Goal: Task Accomplishment & Management: Use online tool/utility

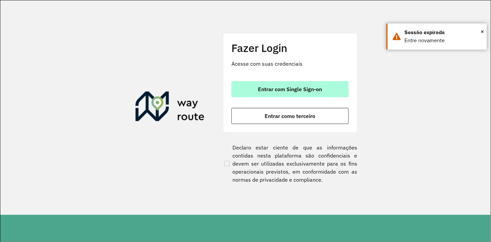
click at [283, 87] on span "Entrar com Single Sign-on" at bounding box center [290, 88] width 64 height 5
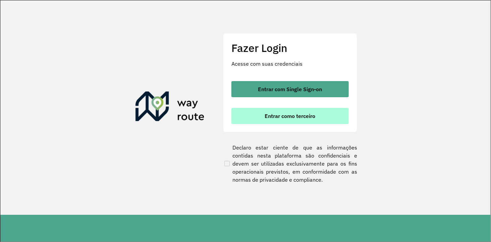
click at [269, 116] on span "Entrar como terceiro" at bounding box center [290, 115] width 51 height 5
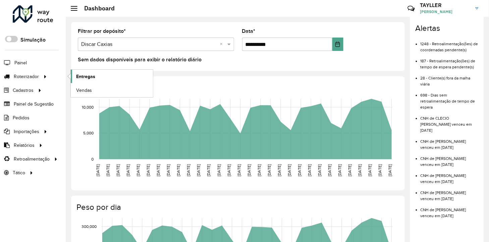
click at [82, 74] on span "Entregas" at bounding box center [85, 76] width 19 height 7
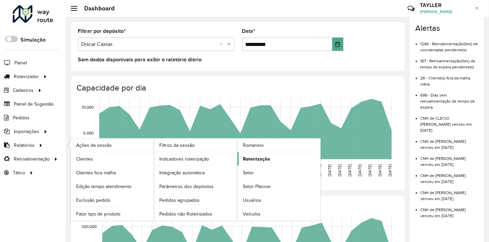
click at [245, 156] on span "Roteirização" at bounding box center [256, 158] width 27 height 7
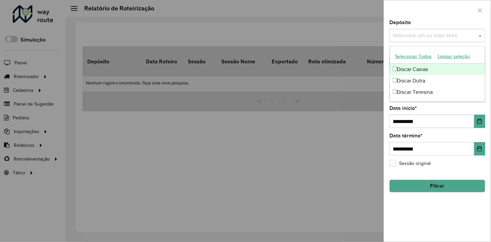
click at [439, 33] on input "text" at bounding box center [434, 36] width 86 height 8
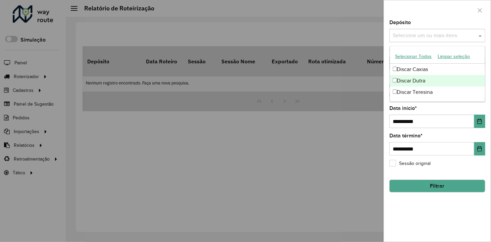
click at [413, 80] on div "Discar Dutra" at bounding box center [437, 80] width 95 height 11
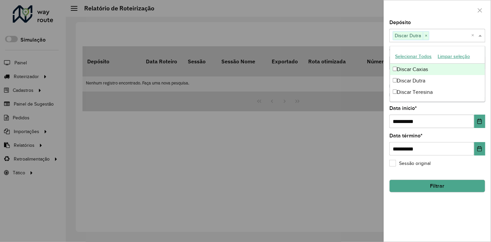
click at [441, 17] on div at bounding box center [437, 10] width 107 height 20
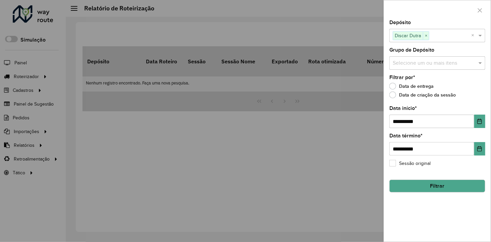
click at [425, 66] on input "text" at bounding box center [434, 63] width 86 height 8
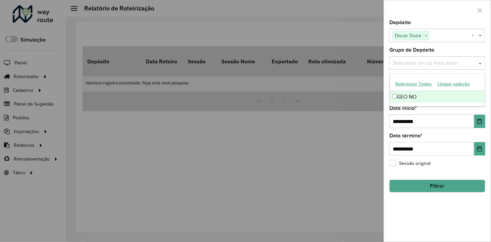
click at [406, 94] on div "GEO NO" at bounding box center [437, 96] width 95 height 11
click at [443, 70] on div "Selecione um ou mais itens GEO NO × ×" at bounding box center [437, 62] width 96 height 13
click at [473, 74] on ng-dropdown-panel "Selecionar Todos Limpar seleção GEO NO" at bounding box center [437, 89] width 96 height 33
click at [480, 49] on div "Grupo de Depósito Selecione um ou mais itens GEO NO × ×" at bounding box center [437, 59] width 96 height 22
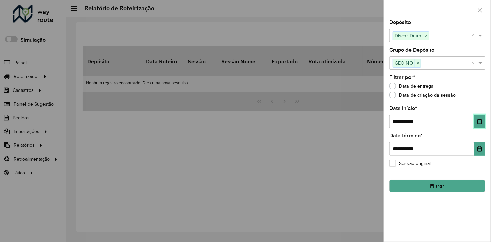
click at [477, 120] on icon "Choose Date" at bounding box center [478, 121] width 5 height 5
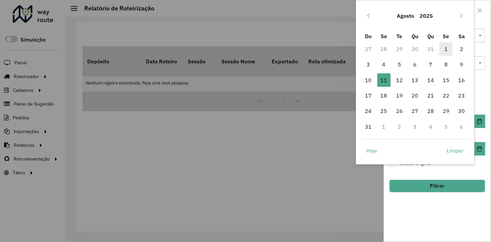
click at [444, 51] on span "1" at bounding box center [445, 48] width 13 height 13
type input "**********"
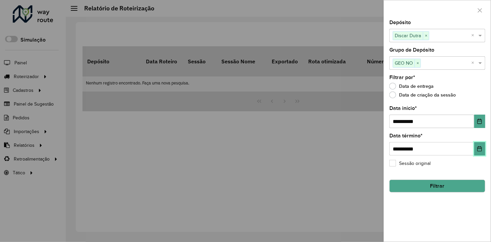
click at [478, 153] on button "Choose Date" at bounding box center [479, 148] width 11 height 13
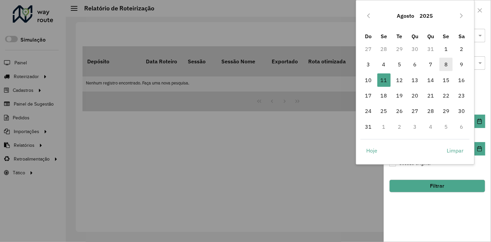
click at [446, 66] on span "8" at bounding box center [445, 64] width 13 height 13
type input "**********"
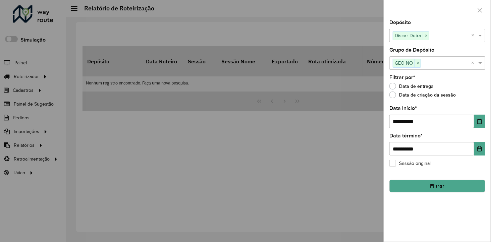
click at [469, 88] on div "Data de entrega" at bounding box center [437, 88] width 96 height 8
click at [420, 189] on button "Filtrar" at bounding box center [437, 186] width 96 height 13
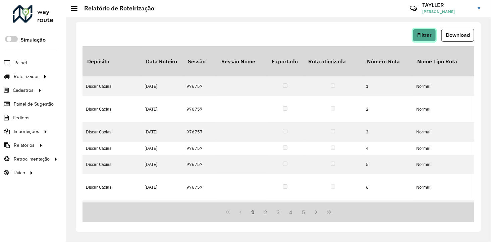
click at [426, 35] on span "Filtrar" at bounding box center [424, 35] width 14 height 6
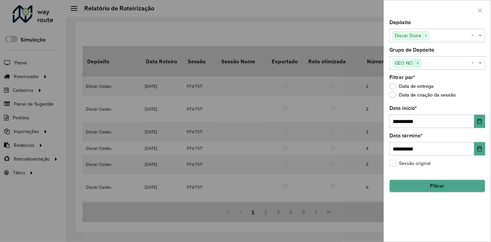
click at [420, 62] on span "×" at bounding box center [417, 63] width 6 height 8
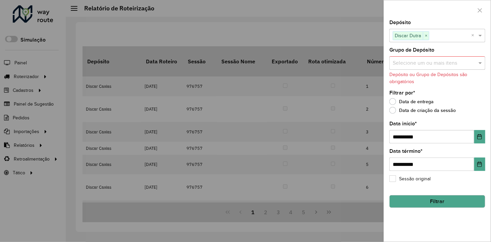
click at [447, 89] on div "**********" at bounding box center [437, 130] width 107 height 221
click at [444, 46] on div "**********" at bounding box center [437, 130] width 107 height 221
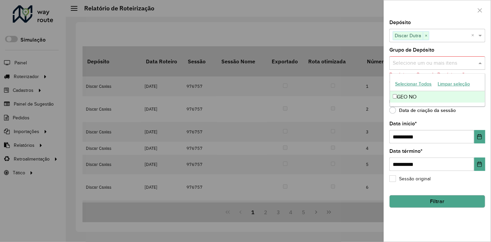
click at [434, 64] on input "text" at bounding box center [434, 63] width 86 height 8
click at [391, 95] on div "GEO NO" at bounding box center [437, 96] width 95 height 11
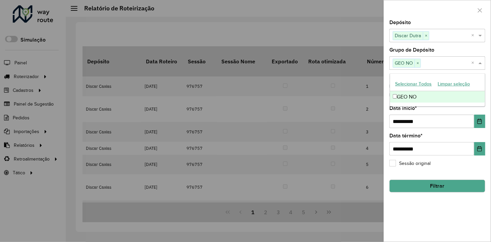
click at [438, 74] on ng-dropdown-panel "Selecionar Todos Limpar seleção GEO NO" at bounding box center [437, 89] width 96 height 33
click at [434, 71] on div "**********" at bounding box center [437, 130] width 107 height 221
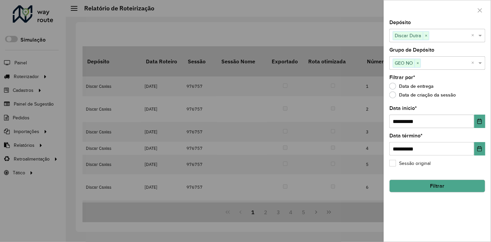
click at [427, 186] on button "Filtrar" at bounding box center [437, 186] width 96 height 13
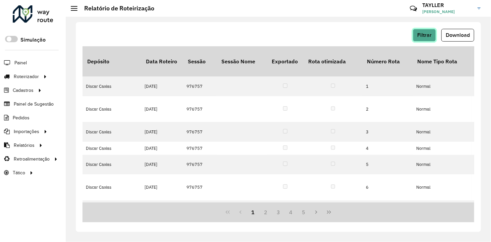
click at [424, 37] on span "Filtrar" at bounding box center [424, 35] width 14 height 6
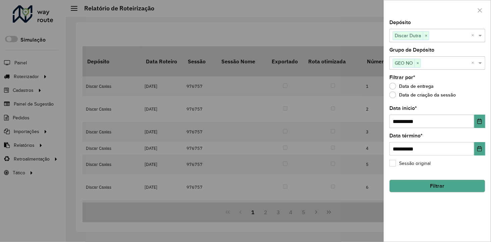
click at [446, 38] on input "text" at bounding box center [450, 36] width 42 height 8
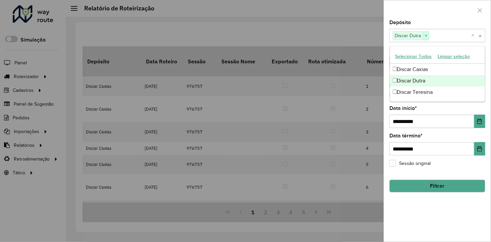
click at [427, 35] on span "×" at bounding box center [426, 36] width 6 height 8
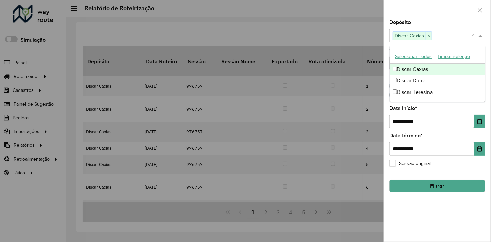
click at [438, 19] on div at bounding box center [437, 10] width 107 height 20
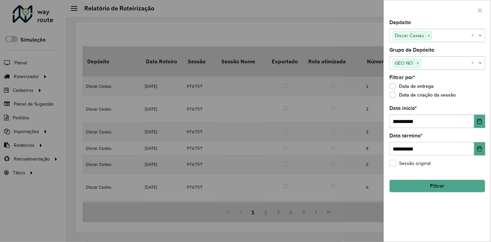
click at [426, 188] on button "Filtrar" at bounding box center [437, 186] width 96 height 13
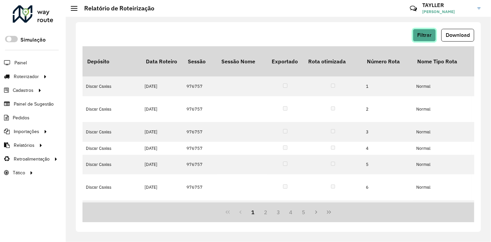
click at [424, 36] on span "Filtrar" at bounding box center [424, 35] width 14 height 6
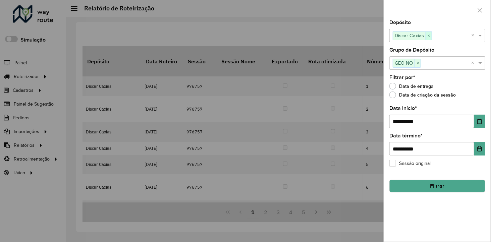
click at [427, 33] on span "×" at bounding box center [428, 36] width 6 height 8
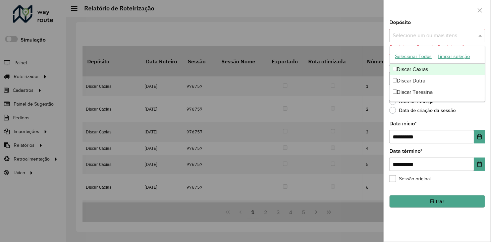
click at [414, 36] on input "text" at bounding box center [434, 36] width 86 height 8
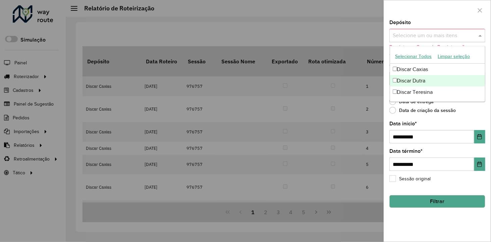
click at [410, 80] on div "Discar Dutra" at bounding box center [437, 80] width 95 height 11
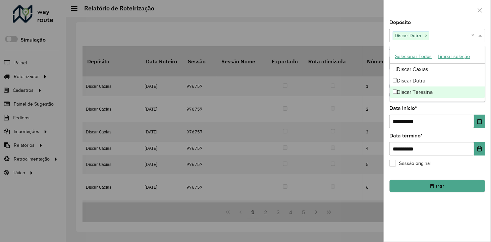
click at [419, 194] on div "**********" at bounding box center [437, 130] width 107 height 221
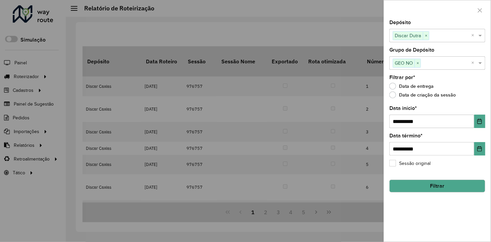
click at [416, 188] on button "Filtrar" at bounding box center [437, 186] width 96 height 13
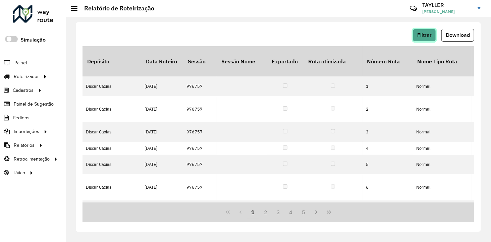
click at [418, 35] on span "Filtrar" at bounding box center [424, 35] width 14 height 6
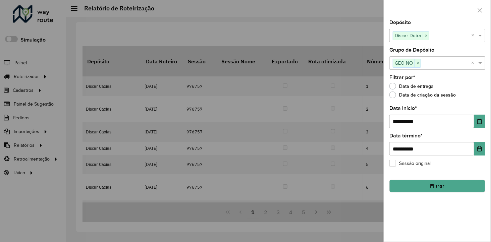
click at [307, 54] on div at bounding box center [245, 121] width 491 height 242
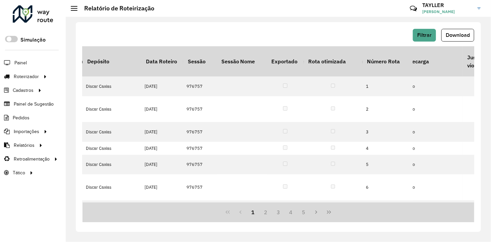
scroll to position [0, 2327]
click at [214, 36] on div "Filtrar Download" at bounding box center [277, 35] width 391 height 13
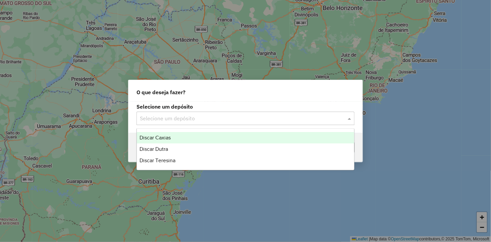
click at [209, 121] on input "text" at bounding box center [239, 119] width 198 height 8
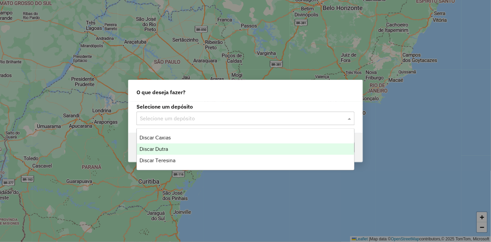
click at [180, 151] on div "Discar Dutra" at bounding box center [245, 148] width 217 height 11
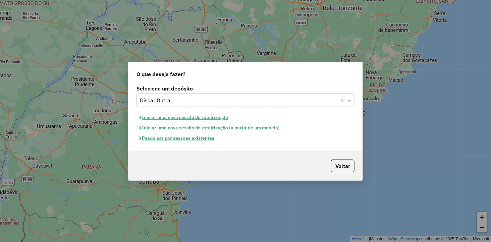
click at [190, 139] on button "Pesquisar por sessões existentes" at bounding box center [176, 138] width 81 height 10
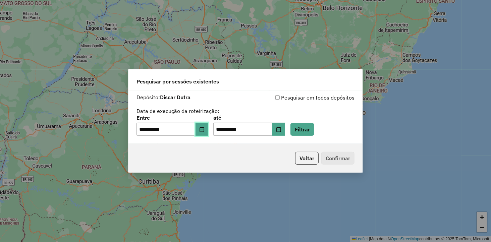
click at [204, 132] on button "Choose Date" at bounding box center [201, 129] width 13 height 13
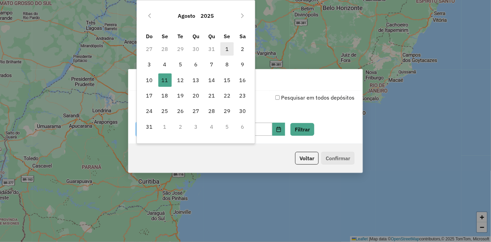
click at [222, 51] on span "1" at bounding box center [226, 48] width 13 height 13
type input "**********"
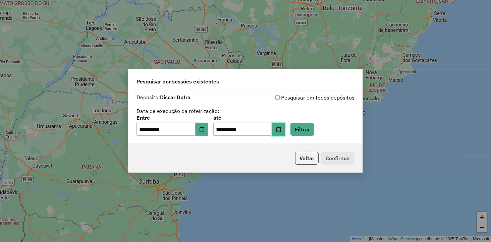
click at [280, 131] on icon "Choose Date" at bounding box center [278, 129] width 4 height 5
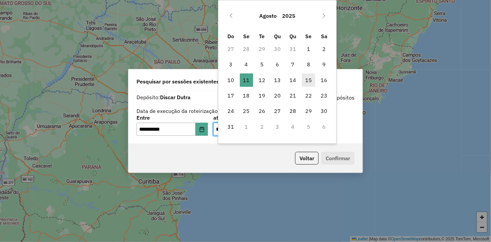
click at [312, 81] on span "15" at bounding box center [308, 79] width 13 height 13
type input "**********"
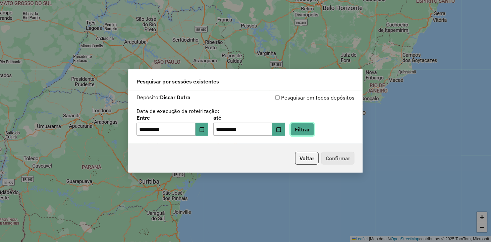
click at [305, 131] on button "Filtrar" at bounding box center [302, 129] width 24 height 13
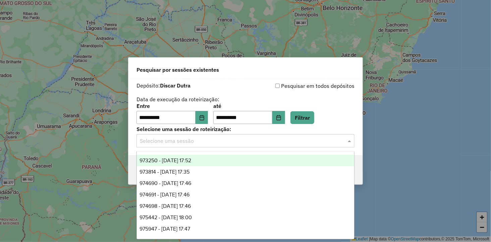
click at [215, 140] on input "text" at bounding box center [239, 141] width 198 height 8
click at [244, 87] on div "Depósito: Discar Dutra" at bounding box center [190, 86] width 109 height 8
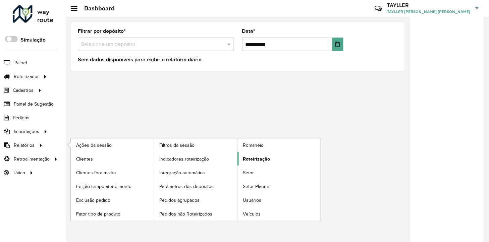
click at [250, 161] on span "Roteirização" at bounding box center [256, 158] width 27 height 7
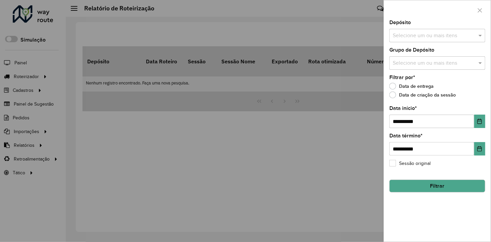
click at [413, 35] on input "text" at bounding box center [434, 36] width 86 height 8
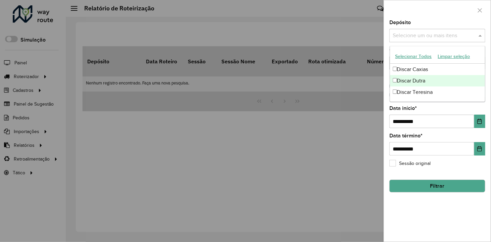
click at [413, 79] on div "Discar Dutra" at bounding box center [437, 80] width 95 height 11
click at [477, 121] on icon "Choose Date" at bounding box center [478, 121] width 5 height 5
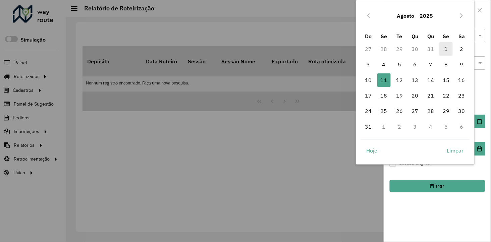
click at [444, 45] on span "1" at bounding box center [445, 48] width 13 height 13
type input "**********"
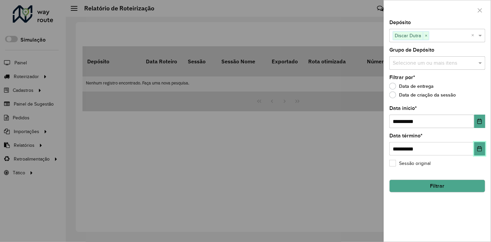
click at [476, 150] on icon "Choose Date" at bounding box center [478, 148] width 5 height 5
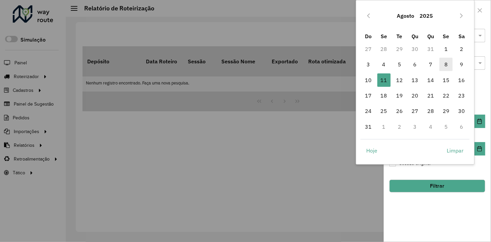
click at [446, 65] on span "8" at bounding box center [445, 64] width 13 height 13
type input "**********"
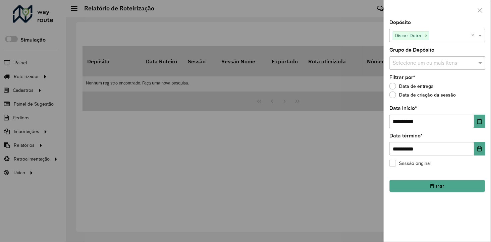
click at [424, 188] on button "Filtrar" at bounding box center [437, 186] width 96 height 13
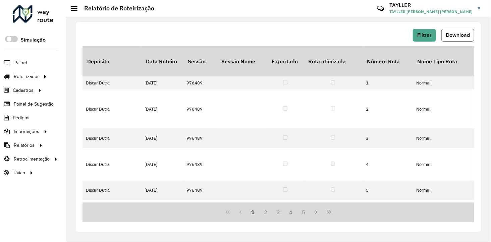
click at [451, 37] on span "Download" at bounding box center [457, 35] width 24 height 6
